Goal: Navigation & Orientation: Find specific page/section

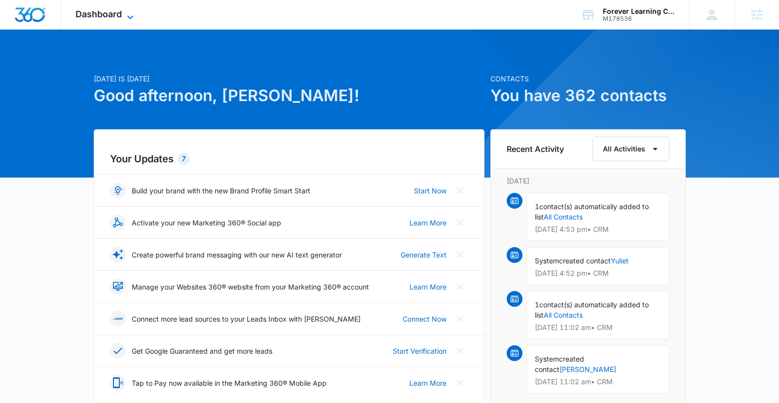
click at [96, 11] on span "Dashboard" at bounding box center [98, 14] width 46 height 10
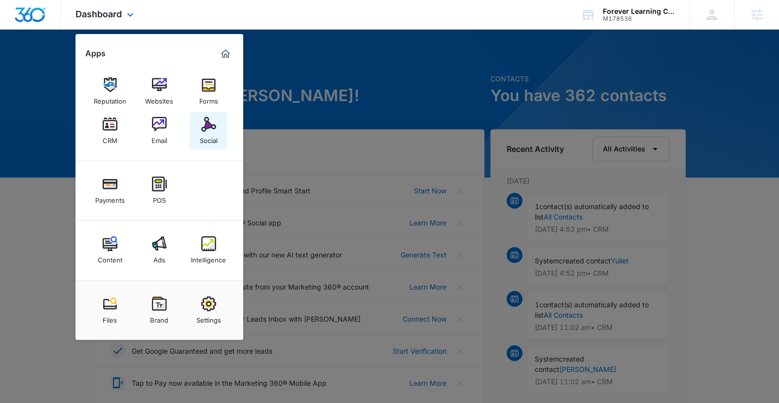
click at [205, 131] on img at bounding box center [208, 124] width 15 height 15
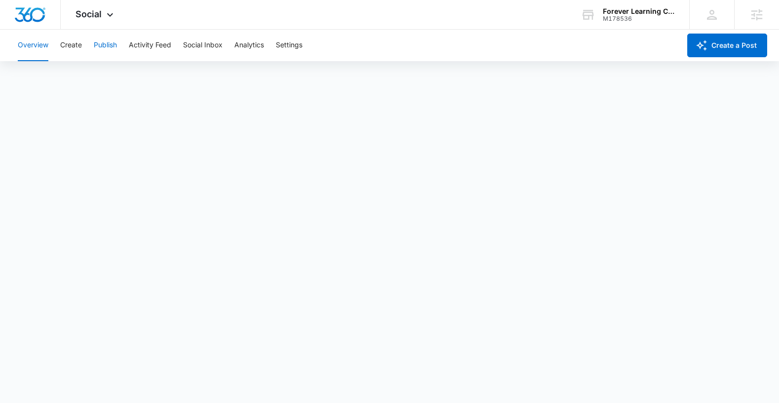
click at [110, 47] on button "Publish" at bounding box center [105, 46] width 23 height 32
click at [77, 76] on button "Schedules" at bounding box center [76, 76] width 34 height 28
click at [21, 66] on button "Calendar" at bounding box center [32, 76] width 29 height 28
click at [155, 47] on button "Activity Feed" at bounding box center [150, 46] width 42 height 32
click at [88, 72] on button "Direct Messages" at bounding box center [99, 76] width 54 height 28
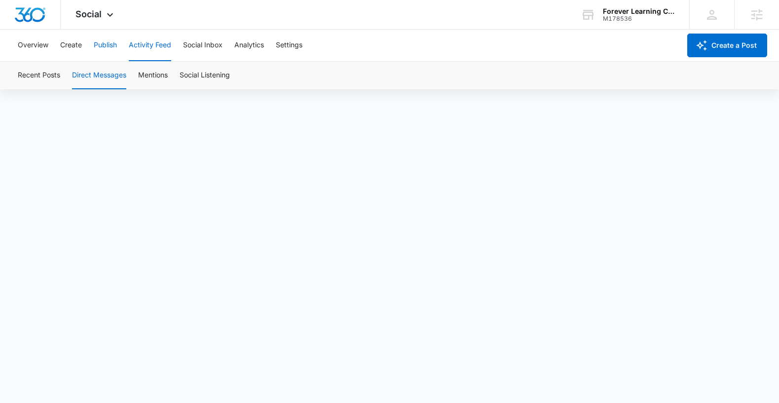
click at [113, 44] on button "Publish" at bounding box center [105, 46] width 23 height 32
click at [73, 43] on button "Create" at bounding box center [71, 46] width 22 height 32
click at [113, 50] on button "Publish" at bounding box center [105, 46] width 23 height 32
click at [196, 40] on button "Social Inbox" at bounding box center [202, 46] width 39 height 32
click at [144, 46] on button "Activity Feed" at bounding box center [150, 46] width 42 height 32
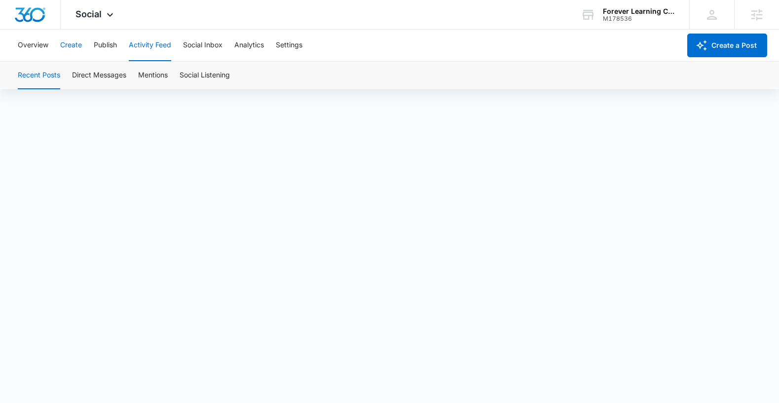
click at [78, 46] on button "Create" at bounding box center [71, 46] width 22 height 32
click at [83, 77] on button "Approvals" at bounding box center [96, 76] width 33 height 28
click at [39, 85] on button "Content Library" at bounding box center [43, 76] width 50 height 28
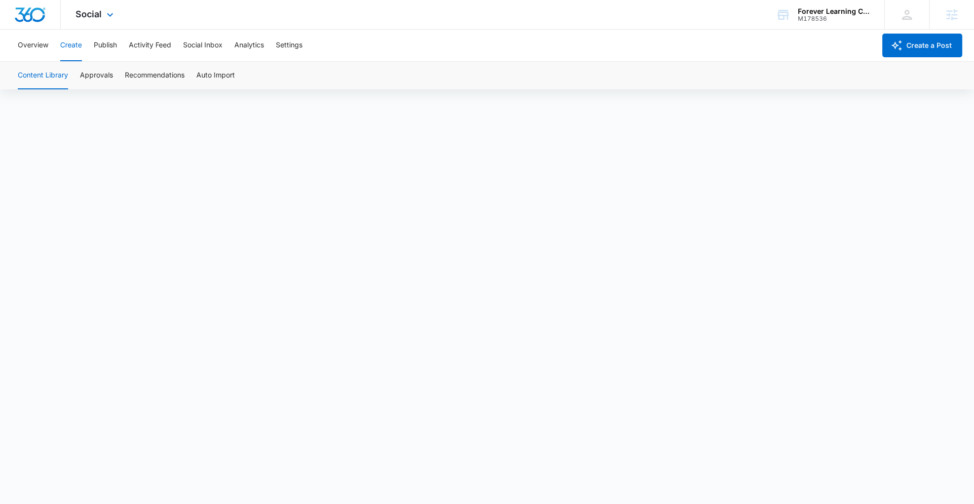
click at [43, 17] on img "Dashboard" at bounding box center [30, 14] width 32 height 15
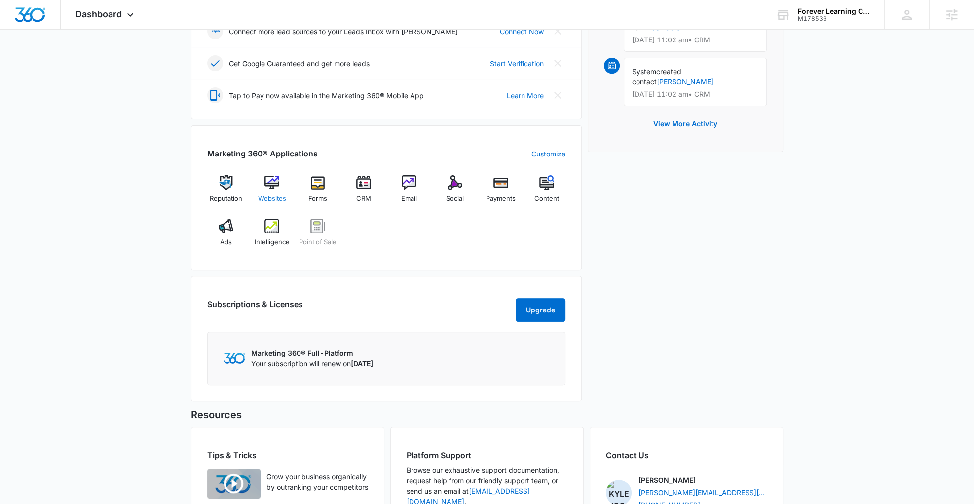
scroll to position [379, 0]
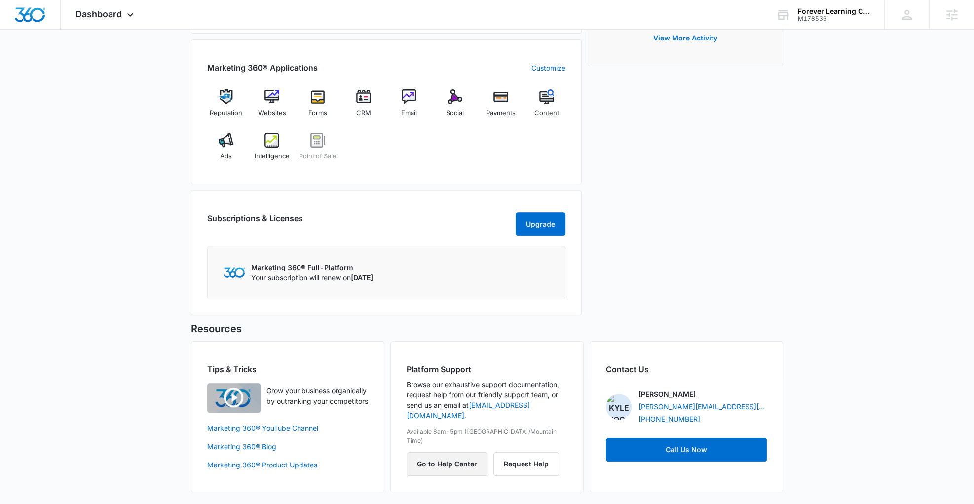
click at [445, 403] on button "Go to Help Center" at bounding box center [447, 464] width 81 height 24
